Goal: Find specific page/section: Find specific page/section

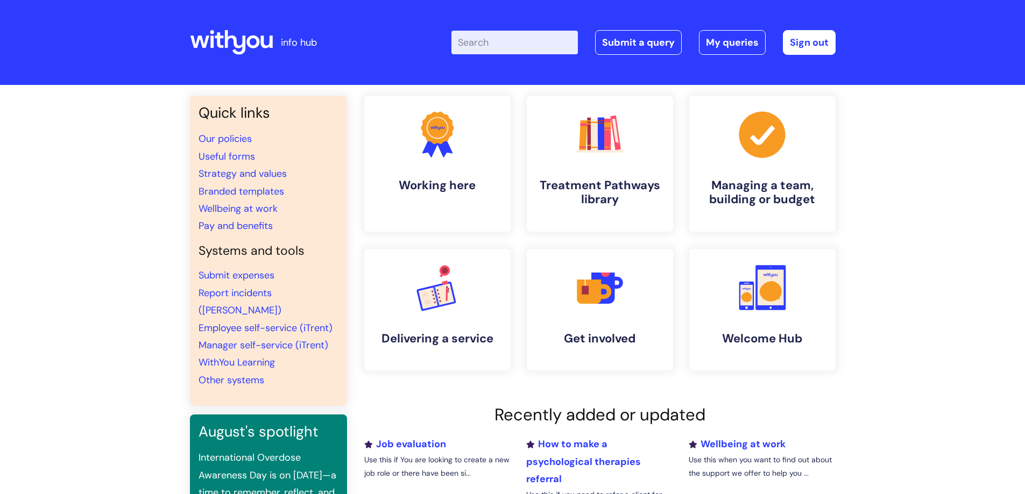
click at [484, 40] on input "Enter your search term here..." at bounding box center [514, 43] width 126 height 24
type input "vaca"
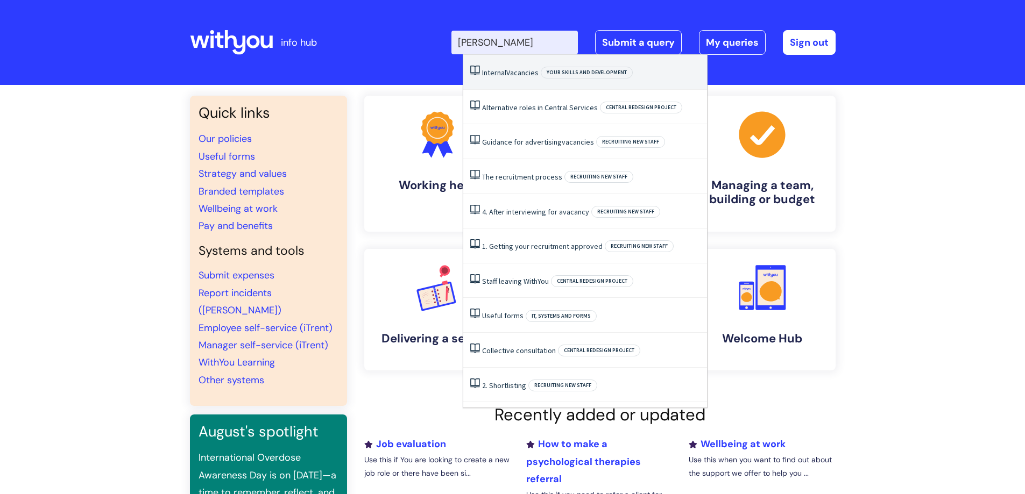
click at [512, 76] on span "Vacancies" at bounding box center [522, 73] width 32 height 10
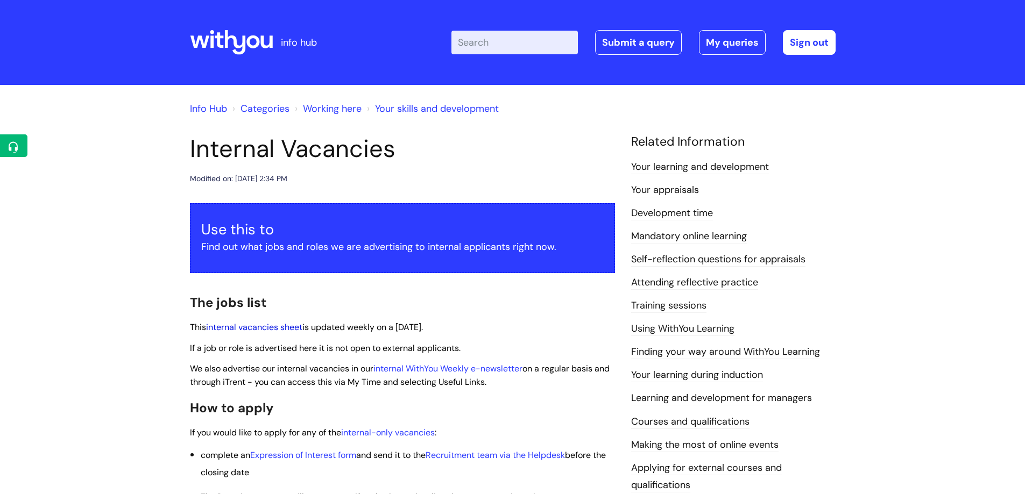
click at [272, 326] on link "internal vacancies sheet" at bounding box center [254, 327] width 96 height 11
